Goal: Communication & Community: Answer question/provide support

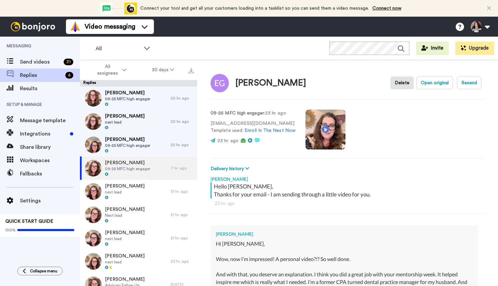
scroll to position [159, 0]
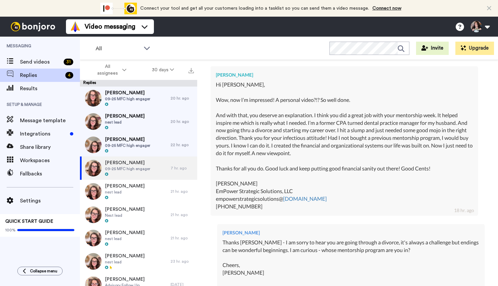
type textarea "x"
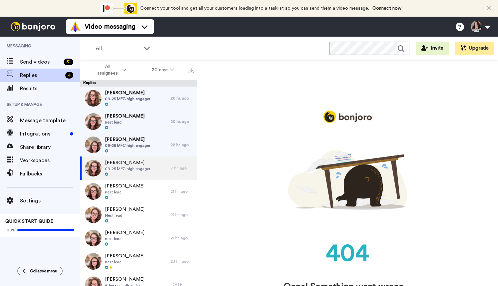
scroll to position [0, 0]
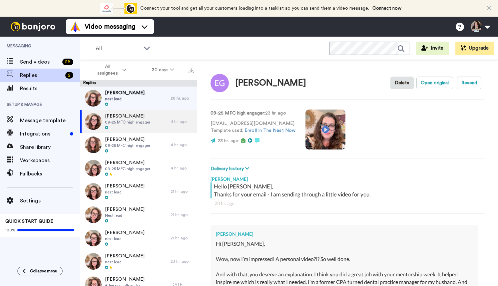
type textarea "x"
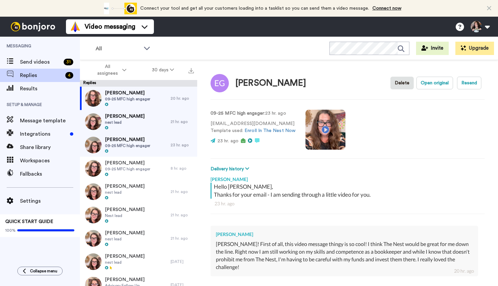
scroll to position [47, 0]
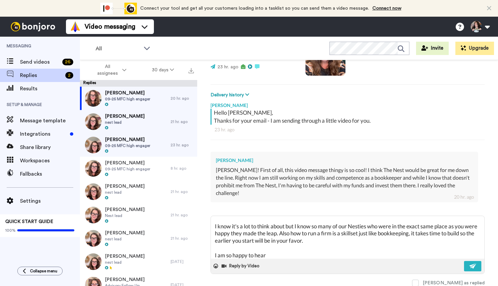
type textarea "x"
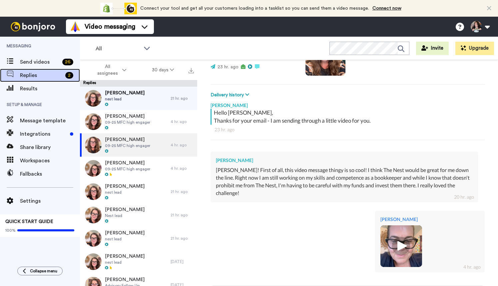
click at [38, 75] on span "Replies" at bounding box center [41, 75] width 43 height 8
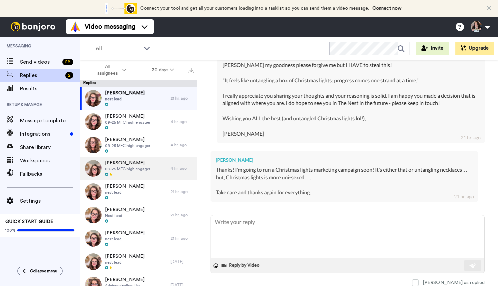
scroll to position [7, 0]
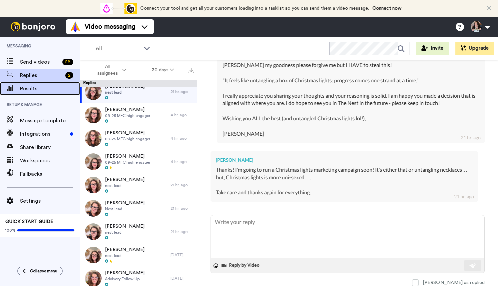
click at [46, 86] on span "Results" at bounding box center [50, 89] width 60 height 8
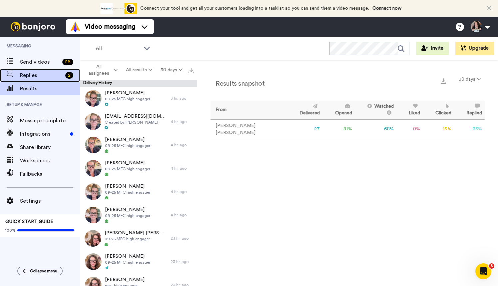
click at [32, 74] on span "Replies" at bounding box center [41, 75] width 43 height 8
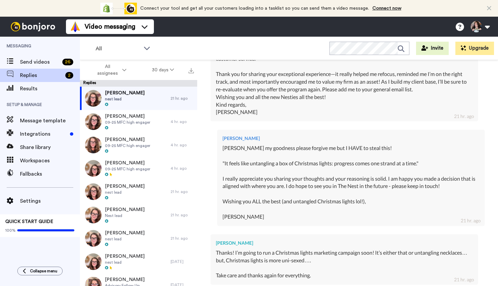
scroll to position [360, 0]
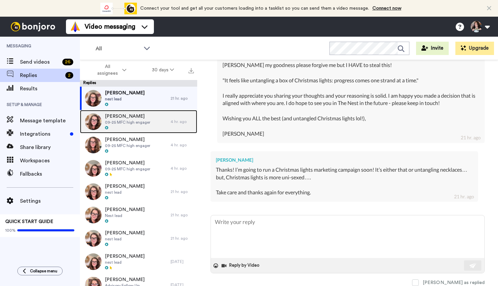
click at [132, 114] on span "[PERSON_NAME]" at bounding box center [127, 116] width 45 height 7
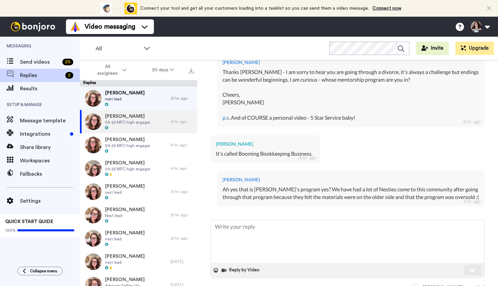
scroll to position [335, 0]
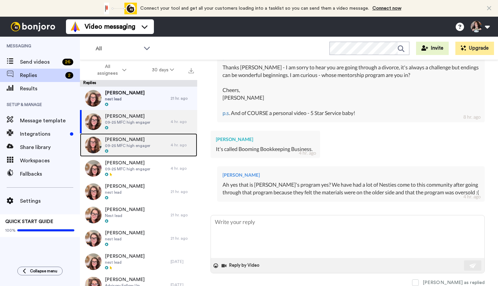
click at [130, 144] on span "09-25 MFC high engager" at bounding box center [127, 145] width 45 height 5
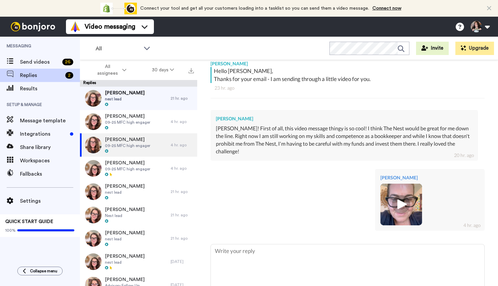
scroll to position [144, 0]
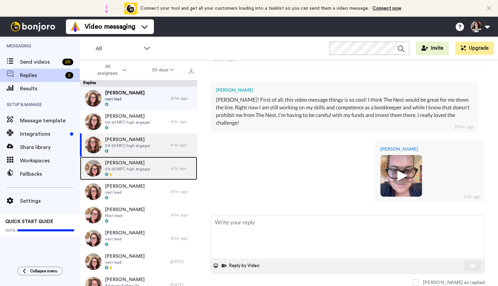
click at [135, 166] on span "[PERSON_NAME]" at bounding box center [127, 163] width 45 height 7
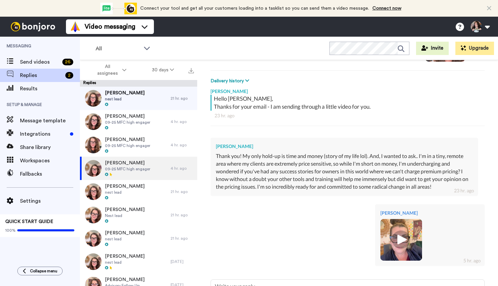
scroll to position [152, 0]
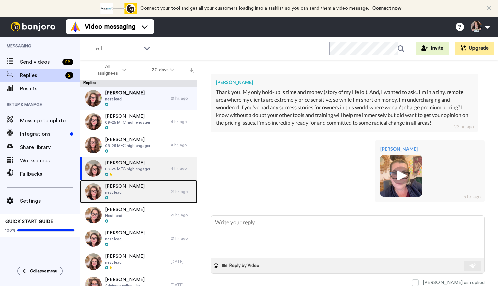
click at [123, 187] on div "Hannah nest lead" at bounding box center [125, 191] width 91 height 23
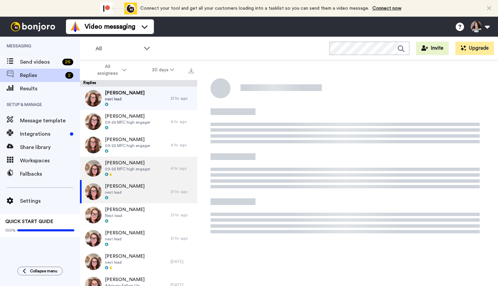
type textarea "x"
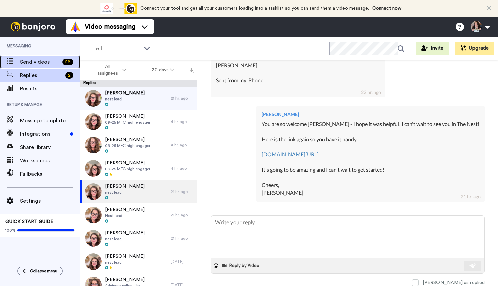
click at [37, 61] on span "Send videos" at bounding box center [40, 62] width 40 height 8
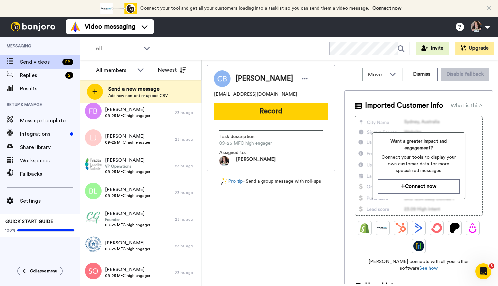
scroll to position [517, 0]
click at [37, 134] on span "Integrations" at bounding box center [43, 134] width 47 height 8
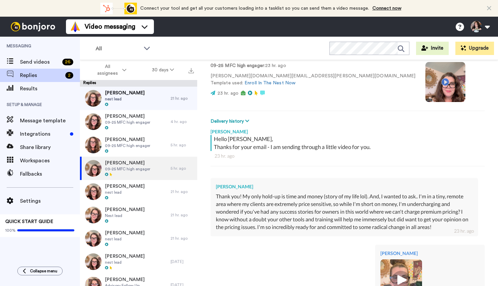
scroll to position [152, 0]
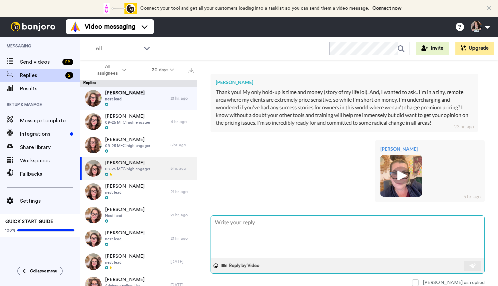
click at [257, 223] on textarea at bounding box center [348, 237] width 274 height 43
type textarea "H"
type textarea "x"
type textarea "He"
type textarea "x"
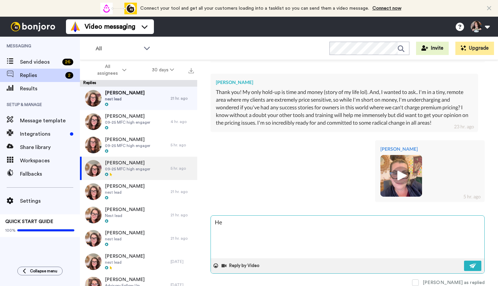
type textarea "Hey"
type textarea "x"
type textarea "Hey"
type textarea "x"
type textarea "Hey A"
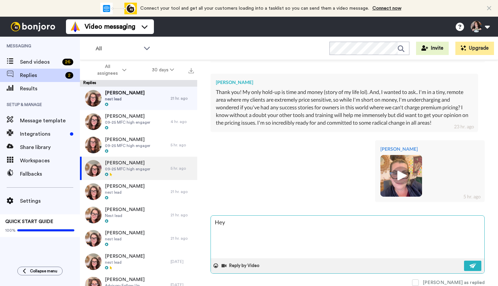
type textarea "x"
type textarea "Hey An"
type textarea "x"
type textarea "Hey And"
type textarea "x"
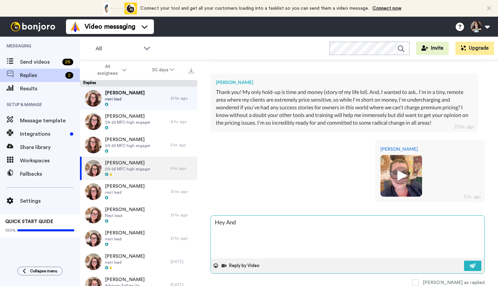
type textarea "Hey Andr"
type textarea "x"
type textarea "Hey [PERSON_NAME]"
type textarea "x"
type textarea "Hey [PERSON_NAME]"
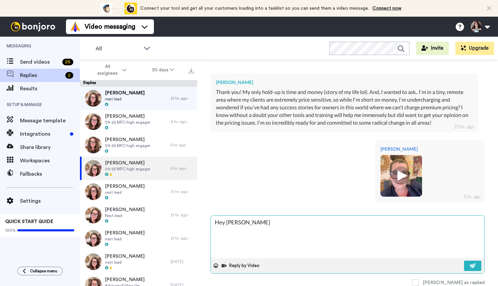
type textarea "x"
type textarea "Hey [PERSON_NAME]"
type textarea "x"
type textarea "Hey [PERSON_NAME] -"
type textarea "x"
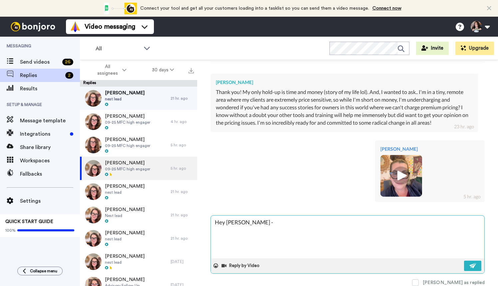
type textarea "Hey [PERSON_NAME] -"
type textarea "x"
type textarea "Hey [PERSON_NAME]"
type textarea "x"
type textarea "Hey [PERSON_NAME]"
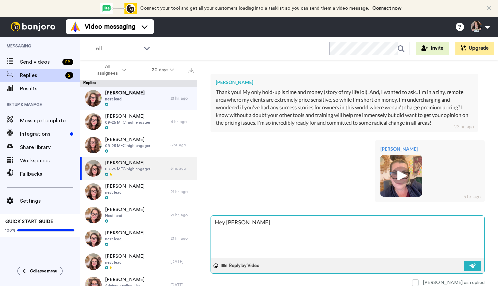
type textarea "x"
type textarea "Hey [PERSON_NAME]"
type textarea "x"
type textarea "Hey [PERSON_NAME] - just"
type textarea "x"
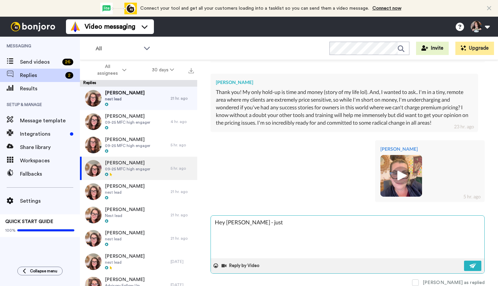
type textarea "Hey [PERSON_NAME] - just"
type textarea "x"
type textarea "Hey [PERSON_NAME] - just w"
type textarea "x"
type textarea "Hey [PERSON_NAME] - just wa"
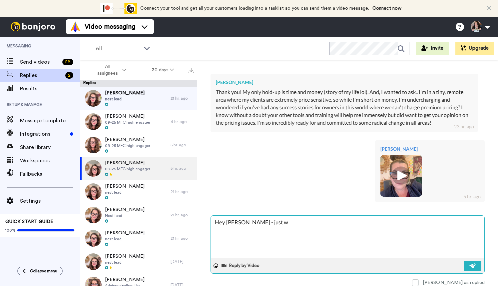
type textarea "x"
type textarea "Hey [PERSON_NAME] - just wan"
type textarea "x"
type textarea "Hey [PERSON_NAME] - just want"
type textarea "x"
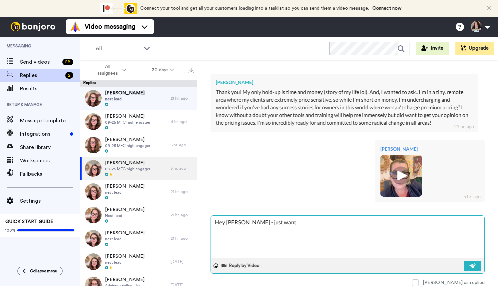
type textarea "Hey [PERSON_NAME] - just want"
type textarea "x"
type textarea "Hey [PERSON_NAME] - just want t"
type textarea "x"
type textarea "Hey [PERSON_NAME] - just want to"
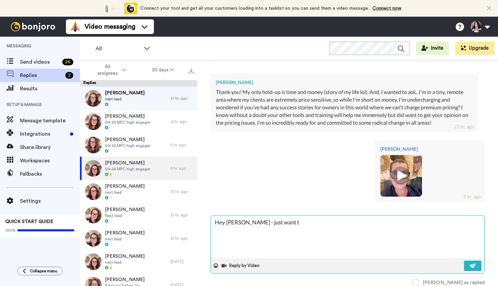
type textarea "x"
type textarea "Hey [PERSON_NAME] - just want to"
type textarea "x"
type textarea "Hey [PERSON_NAME] - just want to m"
type textarea "x"
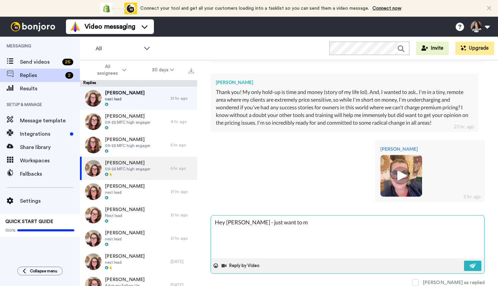
type textarea "Hey [PERSON_NAME] - just want to ma"
type textarea "x"
type textarea "Hey [PERSON_NAME] - just want to mak"
type textarea "x"
type textarea "Hey [PERSON_NAME] - just want to make"
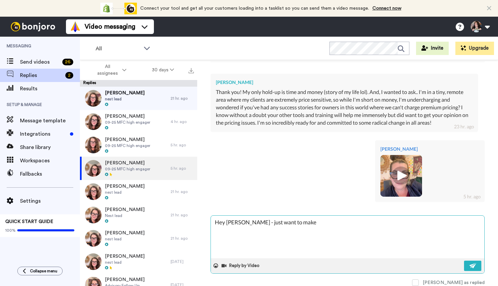
type textarea "x"
type textarea "Hey [PERSON_NAME] - just want to make"
type textarea "x"
type textarea "Hey [PERSON_NAME] - just want to make s"
type textarea "x"
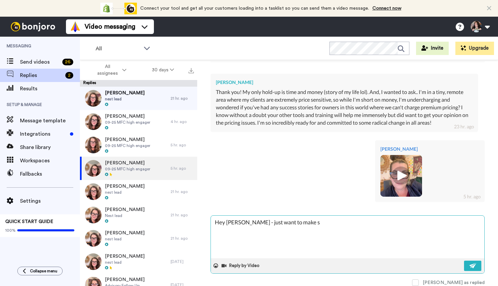
type textarea "Hey [PERSON_NAME] - just want to make su"
type textarea "x"
type textarea "Hey [PERSON_NAME] - just want to make sur"
type textarea "x"
type textarea "Hey [PERSON_NAME] - just want to make sure"
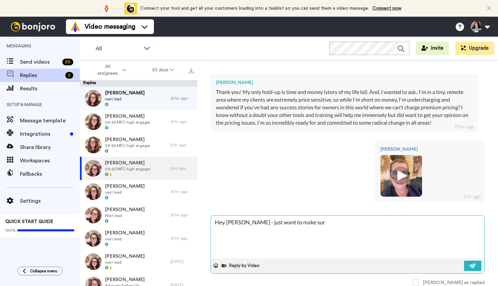
type textarea "x"
type textarea "Hey [PERSON_NAME] - just want to make sure"
type textarea "x"
type textarea "Hey [PERSON_NAME] - just want to make sure y"
type textarea "x"
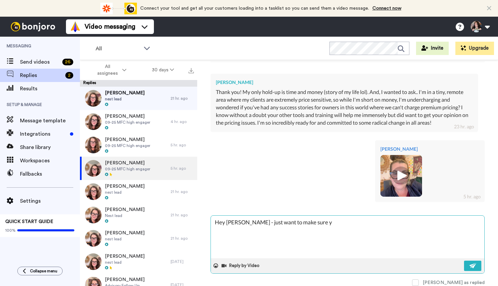
type textarea "Hey [PERSON_NAME] - just want to make sure yo"
type textarea "x"
type textarea "Hey [PERSON_NAME] - just want to make sure you"
type textarea "x"
type textarea "Hey [PERSON_NAME] - just want to make sure you"
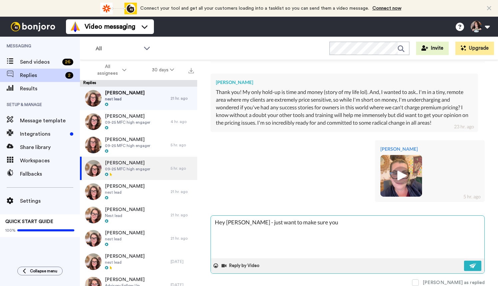
type textarea "x"
type textarea "Hey [PERSON_NAME] - just want to make sure you s"
type textarea "x"
type textarea "Hey [PERSON_NAME] - just want to make sure you sa"
type textarea "x"
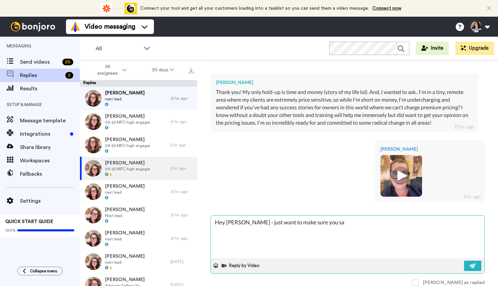
type textarea "Hey [PERSON_NAME] - just want to make sure you saw"
type textarea "x"
type textarea "Hey [PERSON_NAME] - just want to make sure you saw"
type textarea "x"
type textarea "Hey [PERSON_NAME] - just want to make sure you saw t"
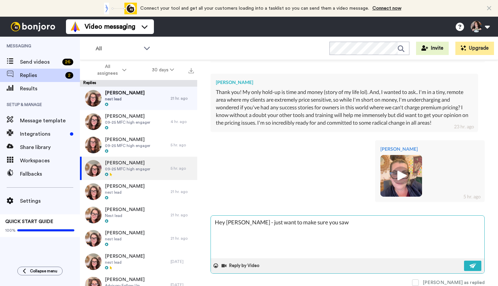
type textarea "x"
type textarea "Hey [PERSON_NAME] - just want to make sure you saw th"
type textarea "x"
type textarea "Hey [PERSON_NAME] - just want to make sure you saw thi"
type textarea "x"
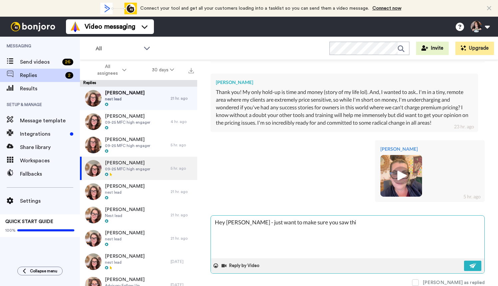
type textarea "Hey [PERSON_NAME] - just want to make sure you saw this"
type textarea "x"
type textarea "Hey [PERSON_NAME] - just want to make sure you saw this"
type textarea "x"
type textarea "Hey [PERSON_NAME] - just want to make sure you saw this :"
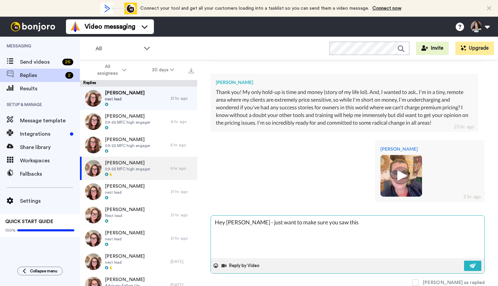
type textarea "x"
type textarea "Hey [PERSON_NAME] - just want to make sure you saw this :)"
type textarea "x"
type textarea "Hey [PERSON_NAME] - just want to make sure you saw this :)"
type textarea "x"
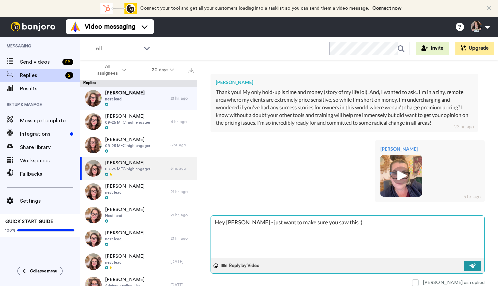
type textarea "Hey [PERSON_NAME] - just want to make sure you saw this :)"
click at [479, 263] on button at bounding box center [472, 266] width 17 height 10
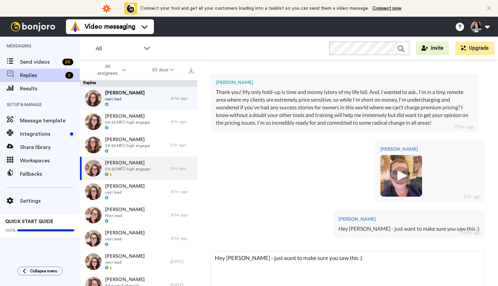
type textarea "x"
